Goal: Navigation & Orientation: Understand site structure

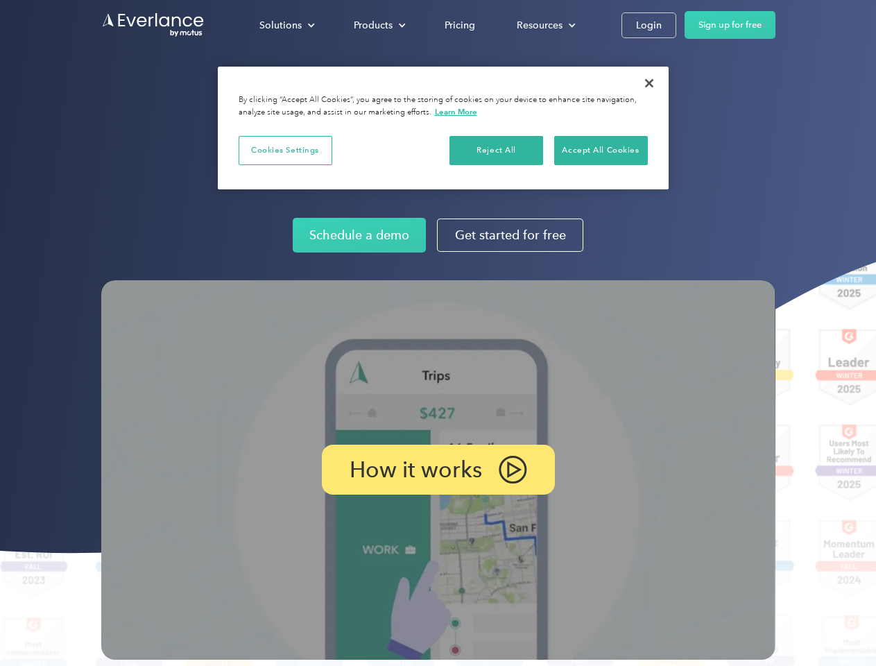
click at [438, 333] on img at bounding box center [438, 470] width 675 height 380
click at [287, 25] on div "Solutions" at bounding box center [281, 25] width 42 height 17
click at [378, 25] on div "Products" at bounding box center [373, 25] width 39 height 17
click at [545, 25] on div "Resources" at bounding box center [540, 25] width 46 height 17
click at [438, 470] on p "How it works" at bounding box center [416, 469] width 133 height 17
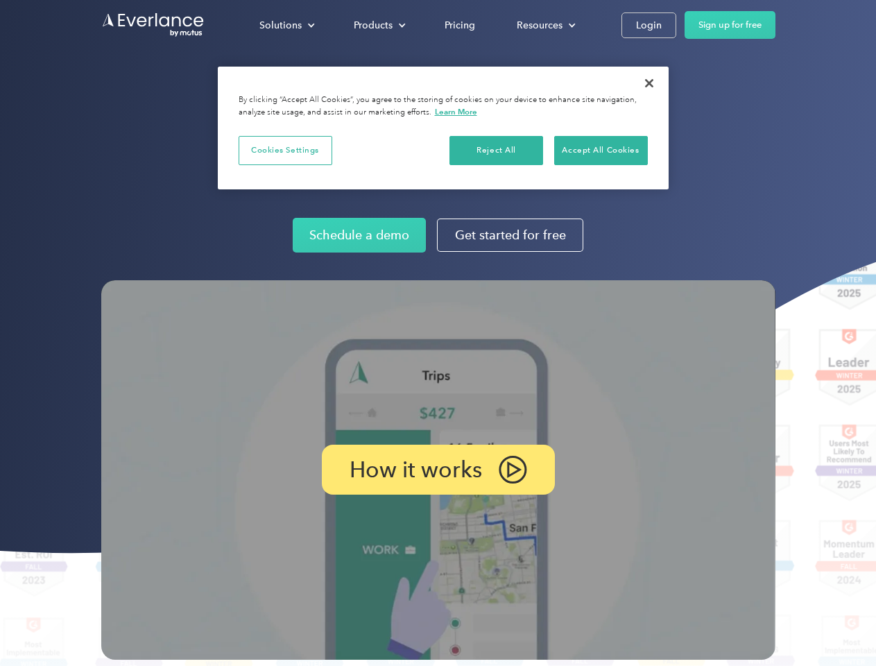
click at [285, 150] on button "Cookies Settings" at bounding box center [286, 150] width 94 height 29
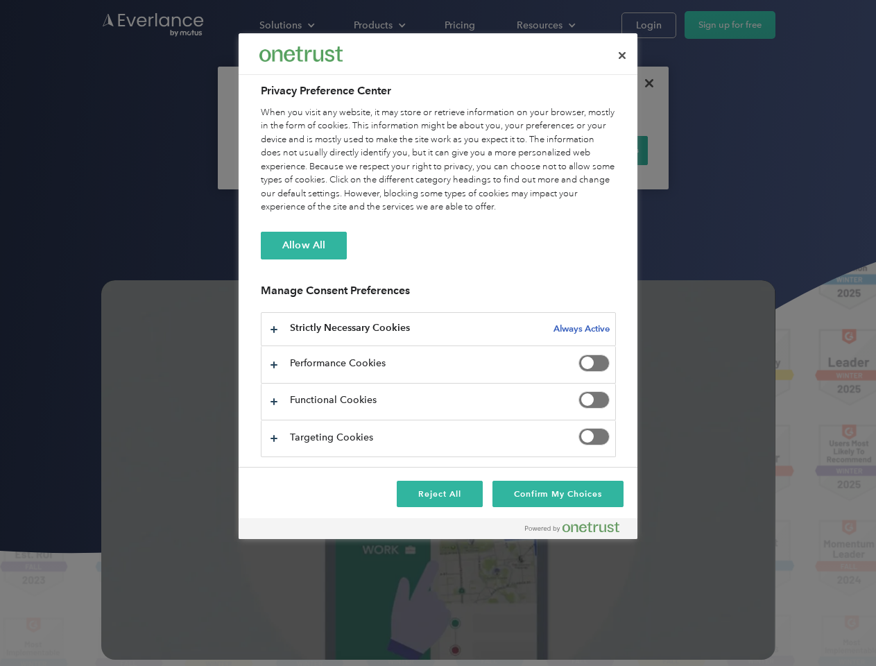
click at [497, 150] on div "When you visit any website, it may store or retrieve information on your browse…" at bounding box center [438, 160] width 355 height 108
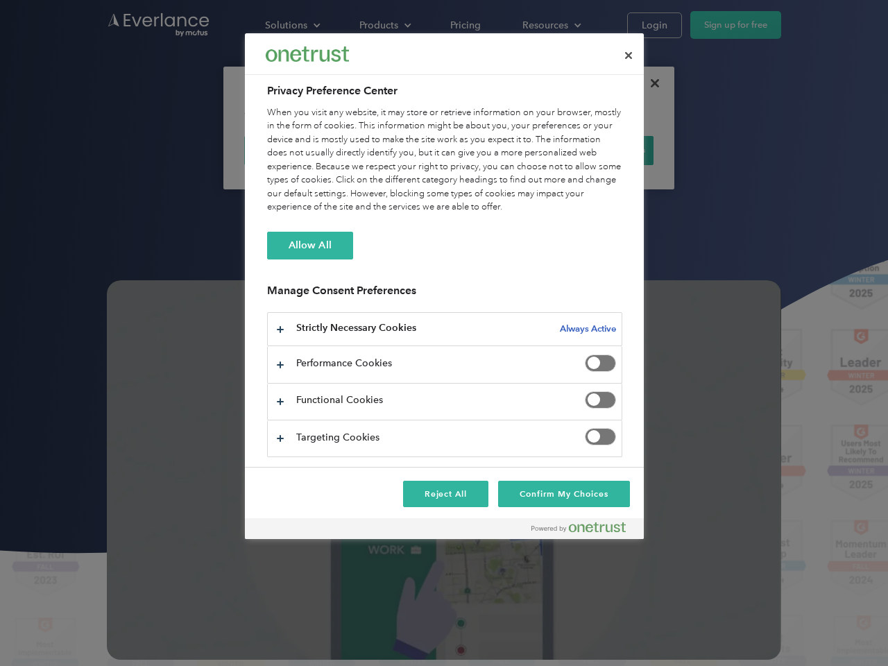
click at [601, 150] on div "When you visit any website, it may store or retrieve information on your browse…" at bounding box center [444, 160] width 355 height 108
